Goal: Transaction & Acquisition: Subscribe to service/newsletter

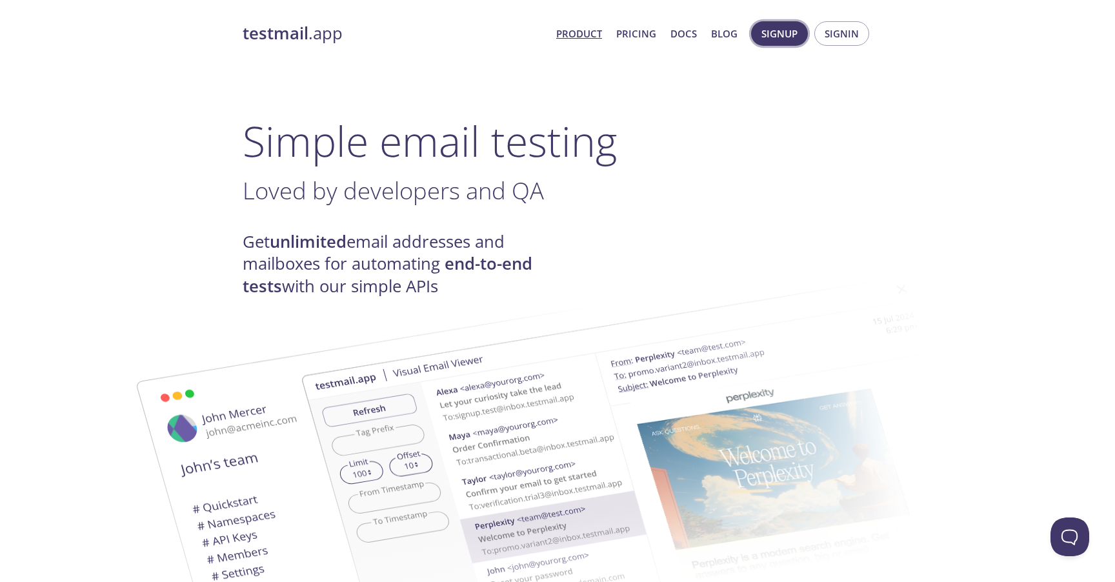
click at [770, 35] on span "Signup" at bounding box center [779, 33] width 36 height 17
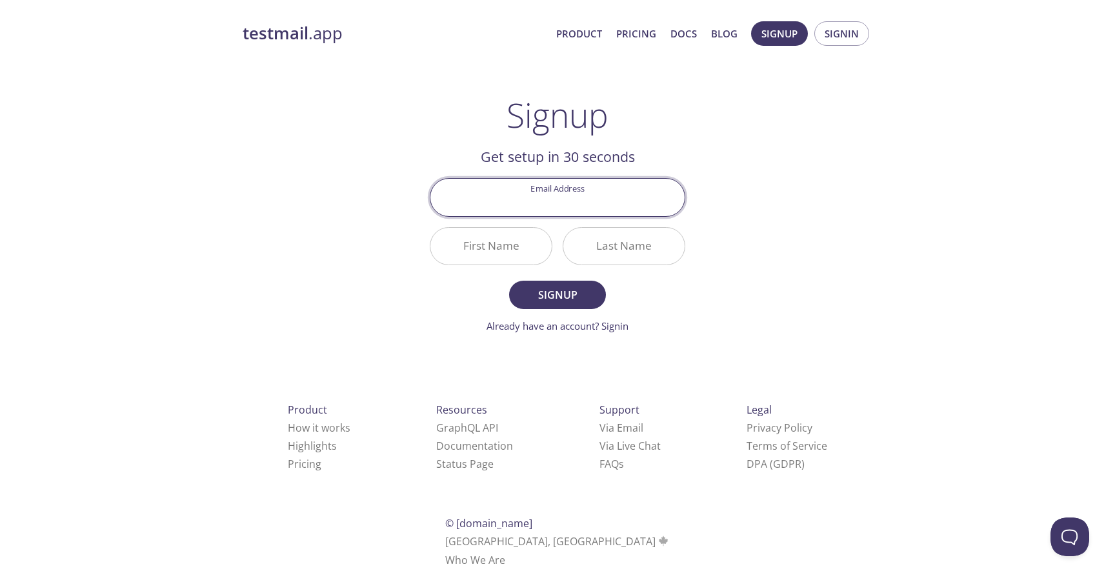
click at [528, 201] on input "Email Address" at bounding box center [557, 197] width 254 height 37
type input "[EMAIL_ADDRESS][DOMAIN_NAME]"
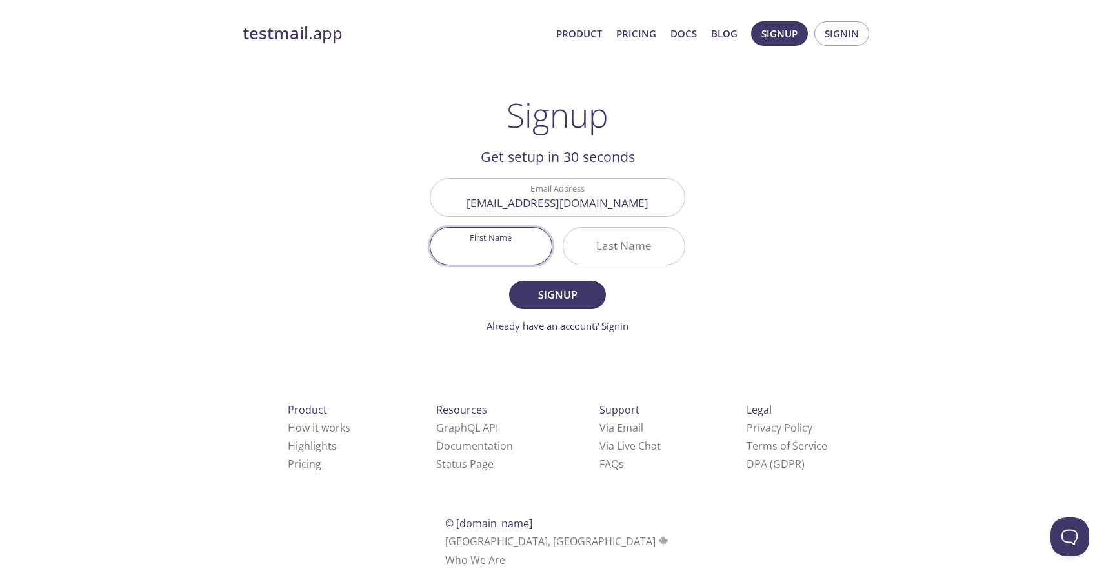
click at [514, 250] on input "First Name" at bounding box center [490, 246] width 121 height 37
type input "Roman"
click at [604, 242] on input "Last Name" at bounding box center [623, 246] width 121 height 37
type input "Babenko"
click at [552, 300] on span "Signup" at bounding box center [557, 295] width 68 height 18
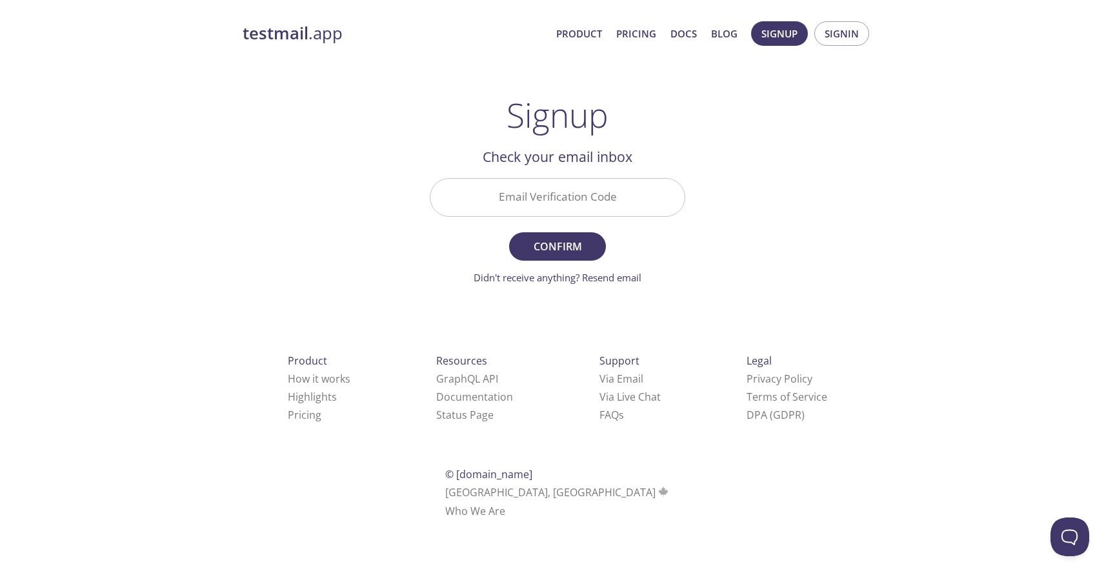
click at [541, 208] on input "Email Verification Code" at bounding box center [557, 197] width 254 height 37
paste input "7YQK43Y"
type input "7YQK43Y"
click at [581, 250] on span "Confirm" at bounding box center [557, 246] width 68 height 18
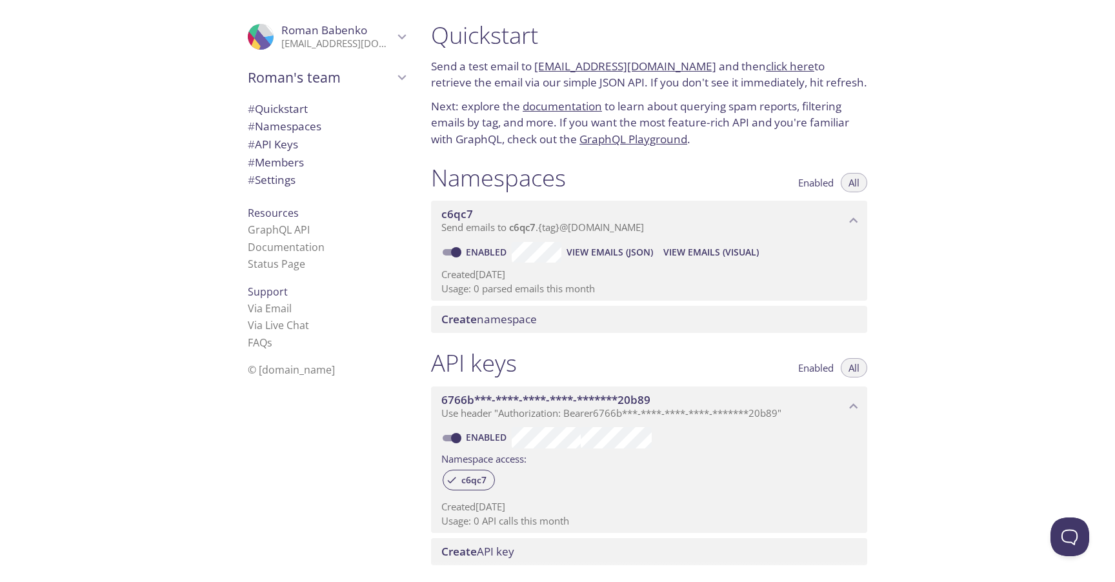
drag, startPoint x: 694, startPoint y: 65, endPoint x: 535, endPoint y: 67, distance: 159.4
click at [535, 67] on p "Send a test email to [EMAIL_ADDRESS][DOMAIN_NAME] and then click here to retrie…" at bounding box center [649, 74] width 436 height 33
copy link "[EMAIL_ADDRESS][DOMAIN_NAME]"
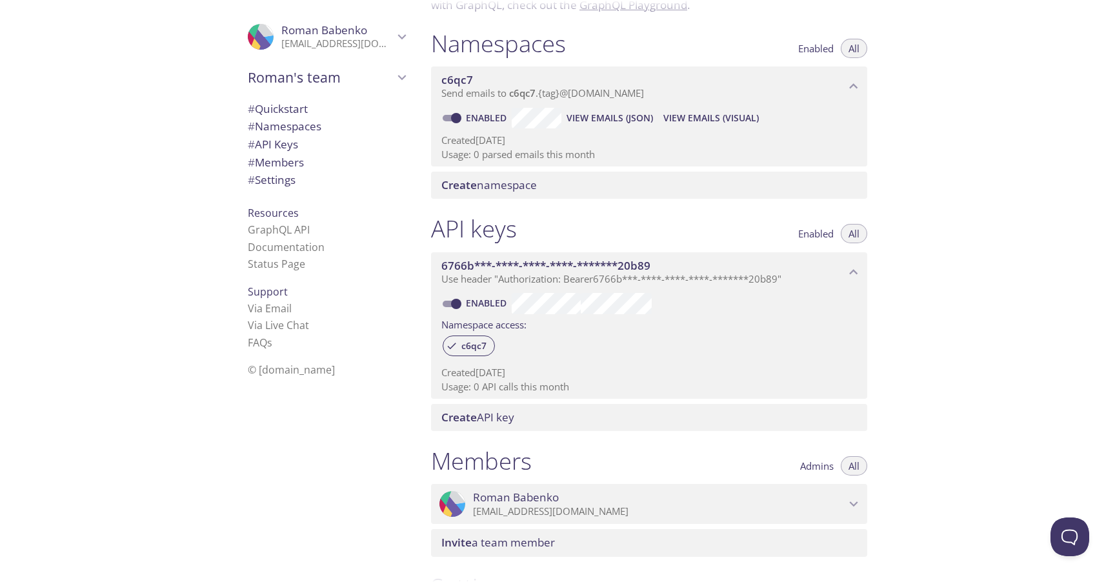
scroll to position [142, 0]
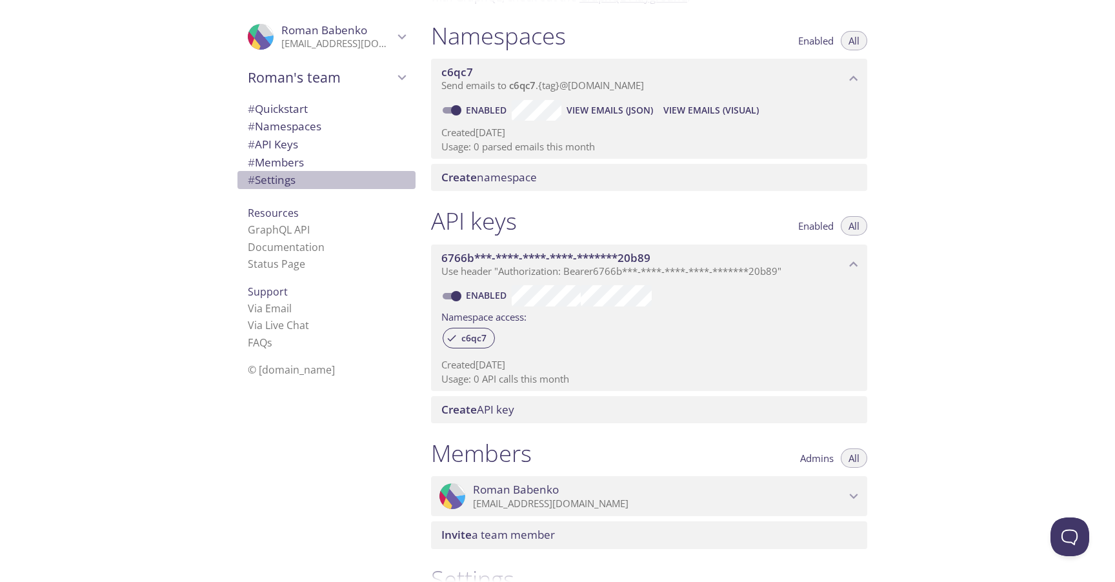
click at [285, 179] on span "# Settings" at bounding box center [272, 179] width 48 height 15
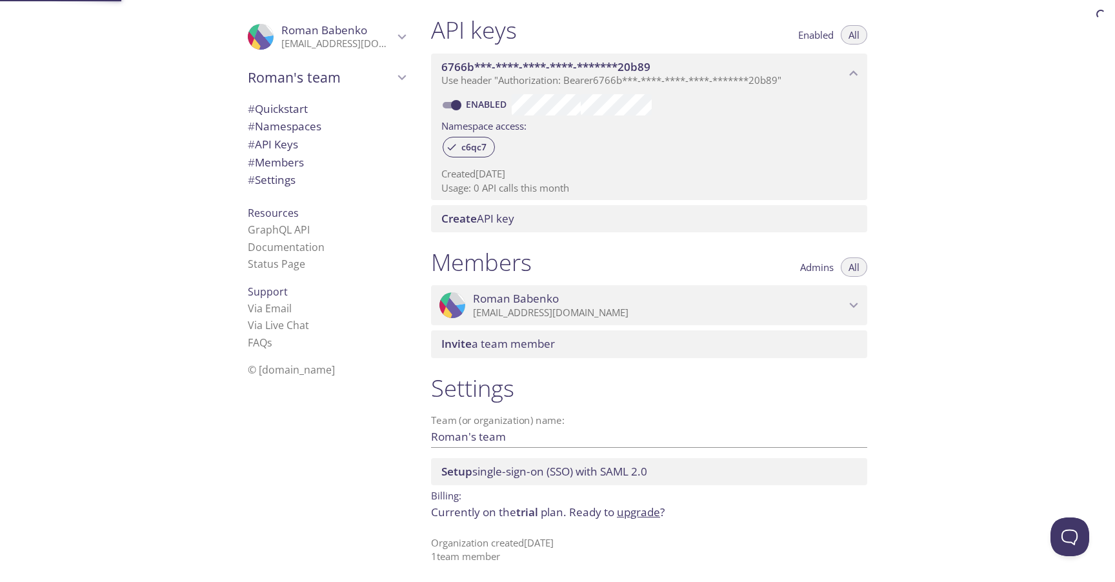
scroll to position [335, 0]
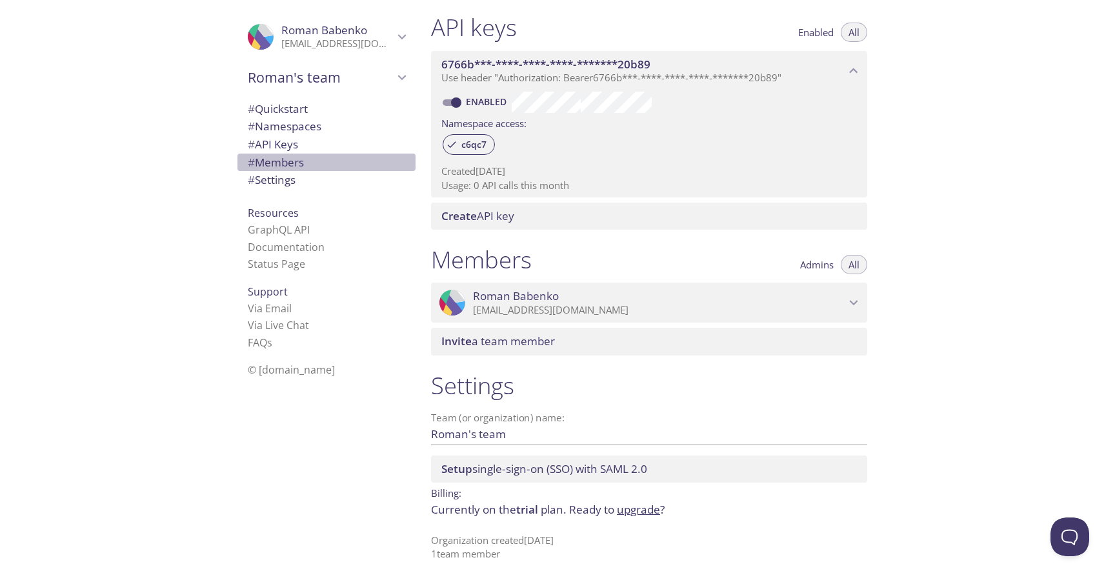
click at [290, 158] on span "# Members" at bounding box center [276, 162] width 56 height 15
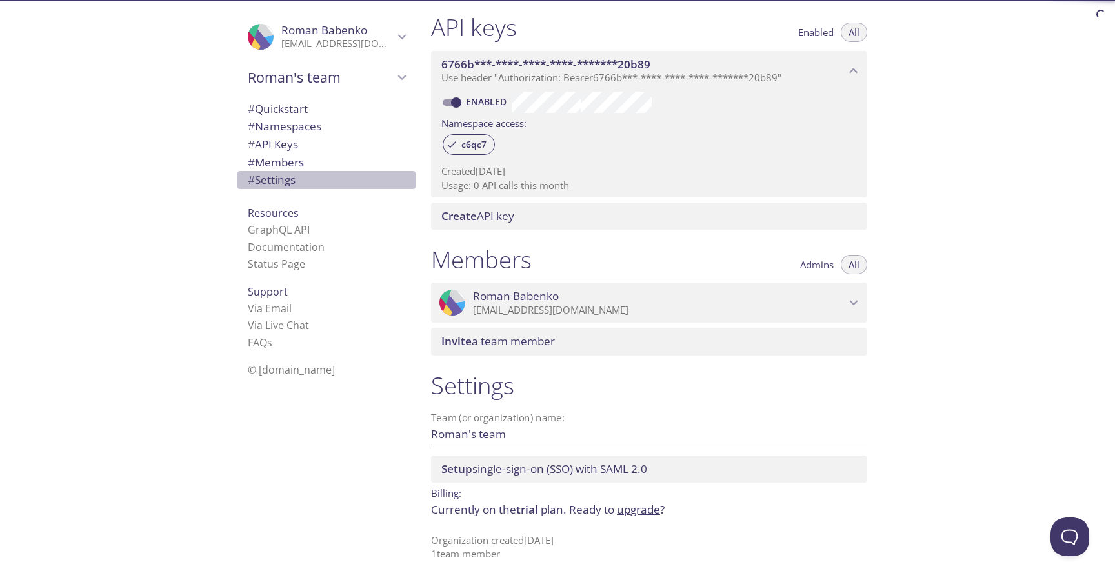
click at [288, 179] on span "# Settings" at bounding box center [272, 179] width 48 height 15
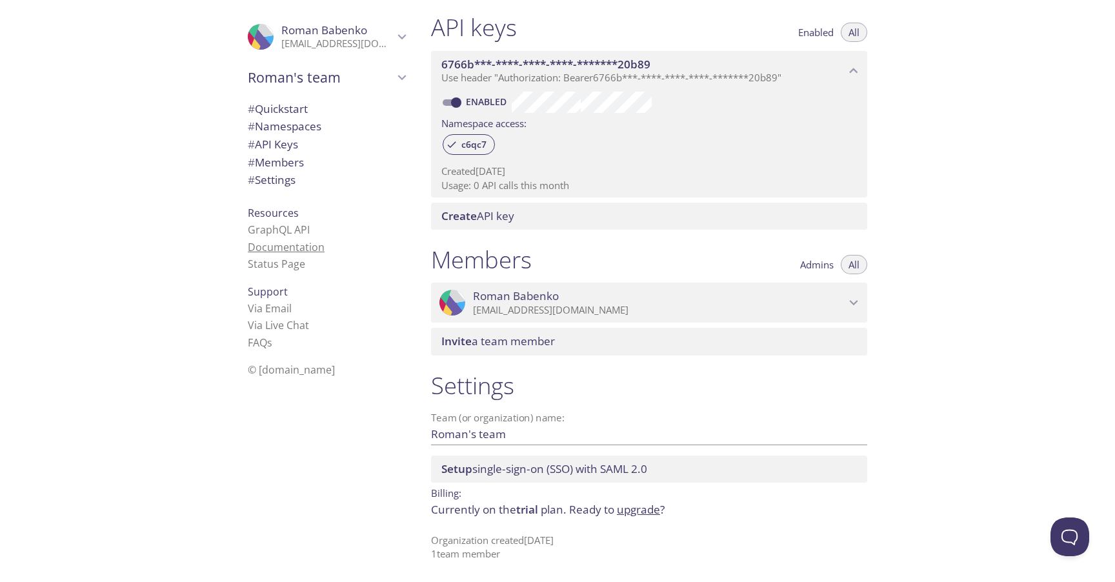
click at [293, 245] on link "Documentation" at bounding box center [286, 247] width 77 height 14
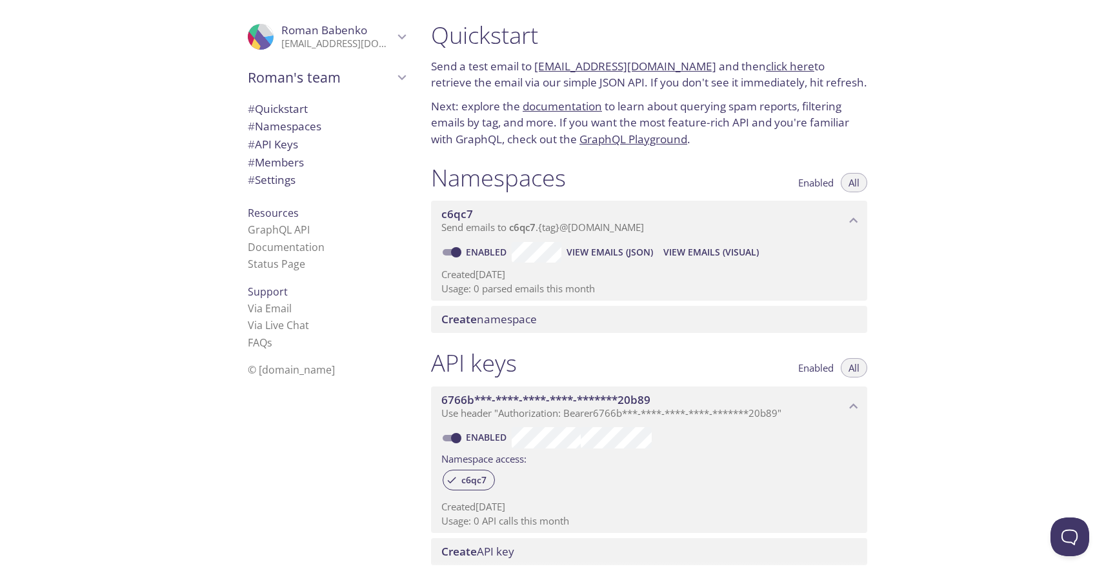
click at [281, 110] on span "# Quickstart" at bounding box center [278, 108] width 60 height 15
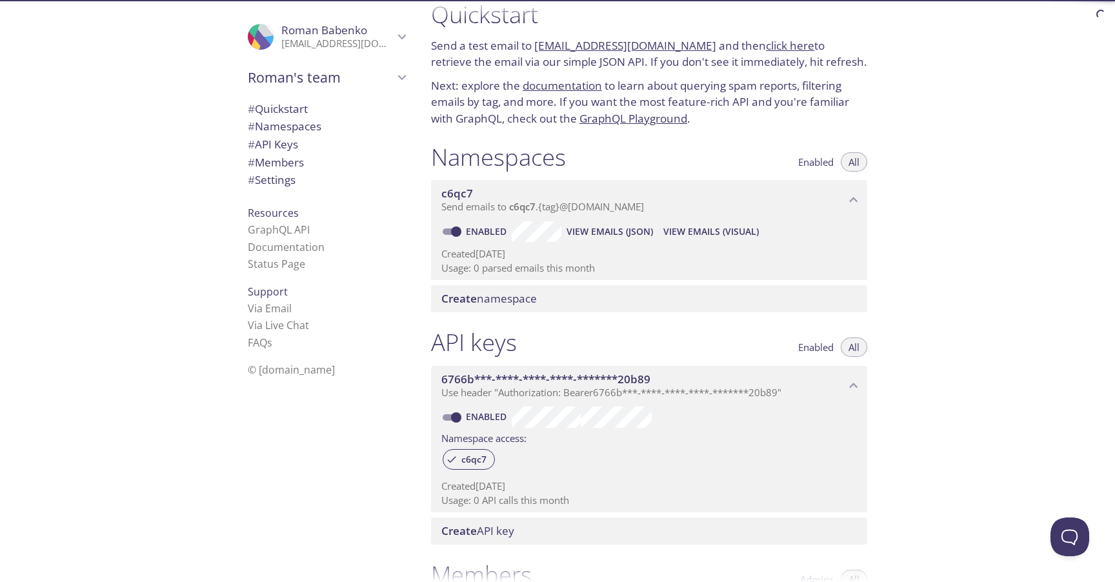
click at [296, 128] on span "# Namespaces" at bounding box center [285, 126] width 74 height 15
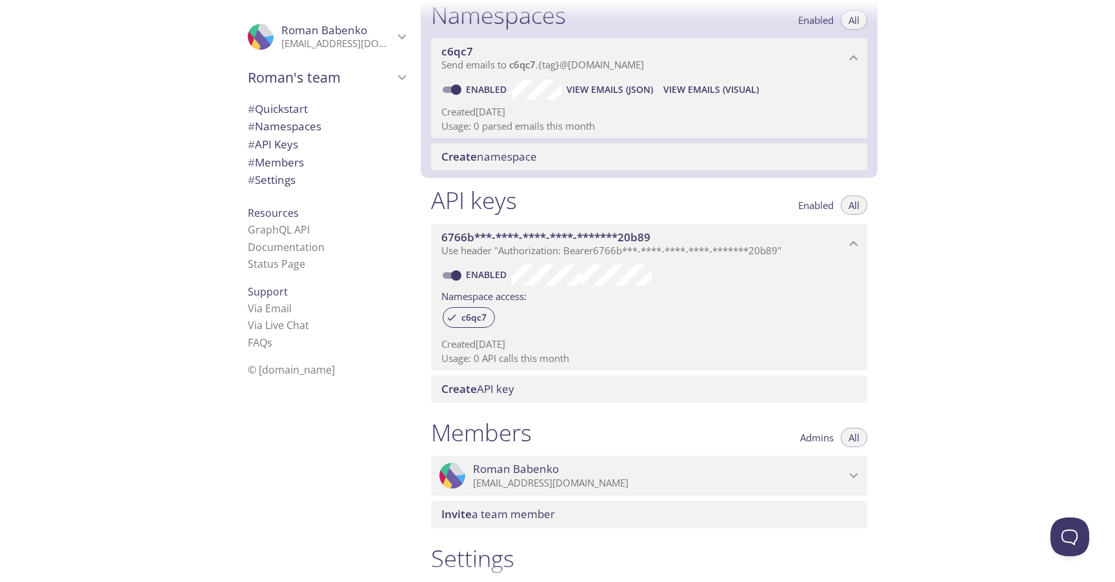
scroll to position [163, 0]
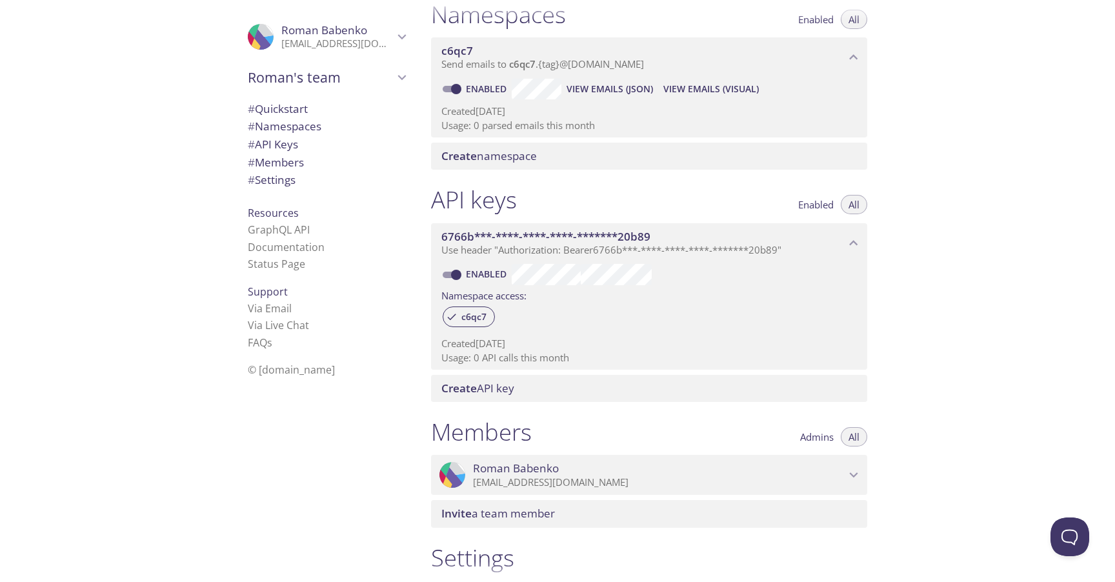
click at [293, 104] on span "# Quickstart" at bounding box center [278, 108] width 60 height 15
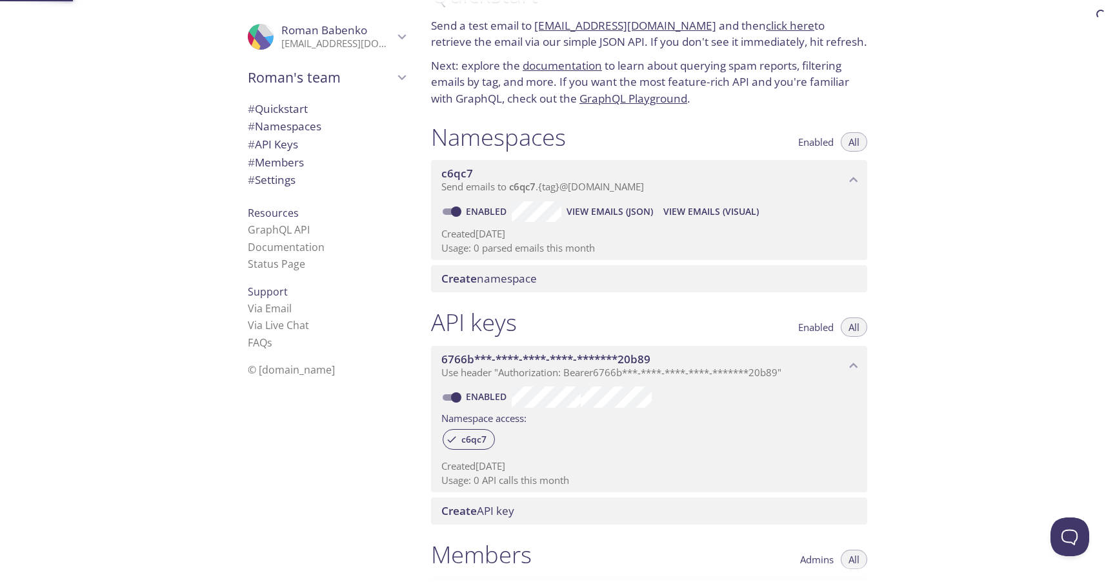
scroll to position [21, 0]
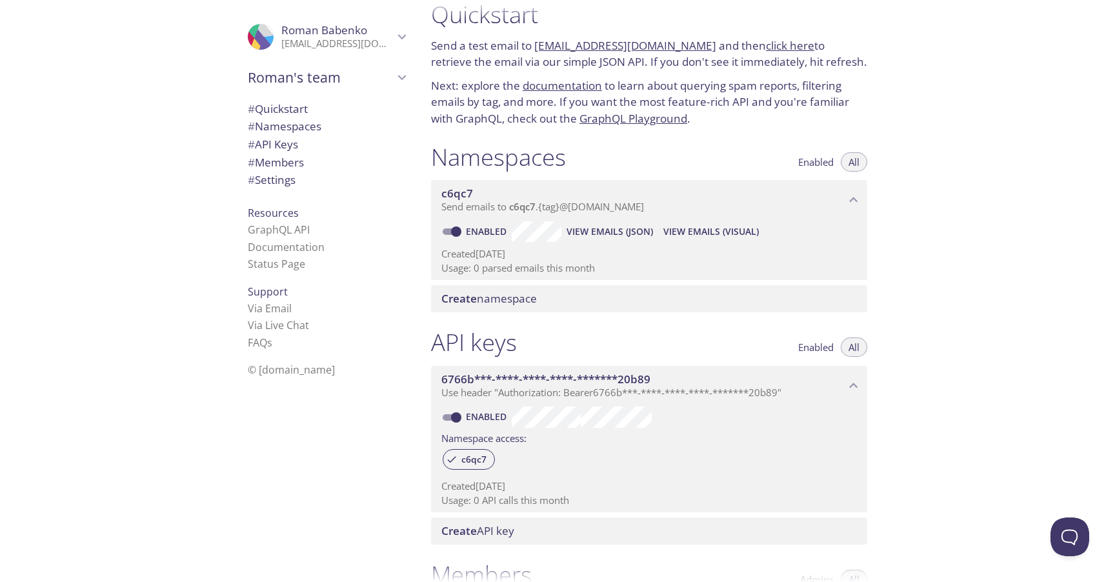
click at [766, 44] on link "click here" at bounding box center [790, 45] width 48 height 15
